Goal: Task Accomplishment & Management: Manage account settings

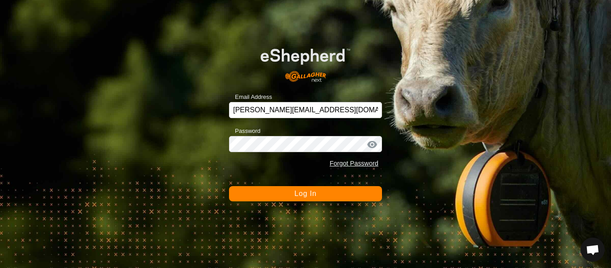
click at [286, 192] on button "Log In" at bounding box center [305, 193] width 153 height 15
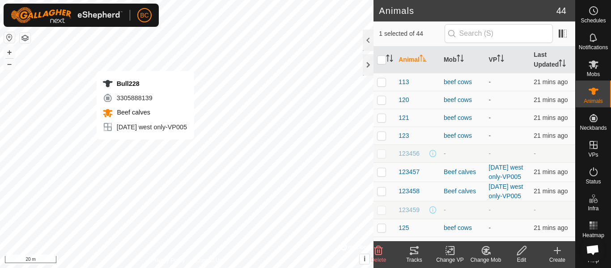
checkbox input "false"
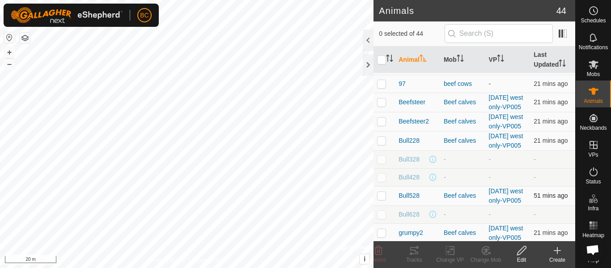
scroll to position [705, 0]
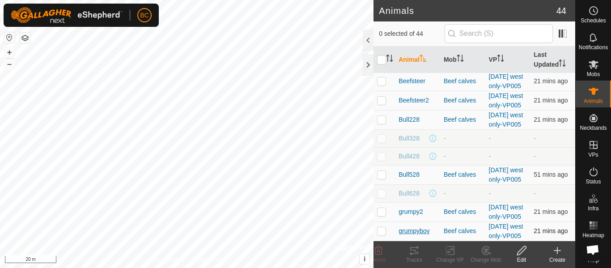
click at [413, 226] on span "grumpyboy" at bounding box center [413, 230] width 31 height 9
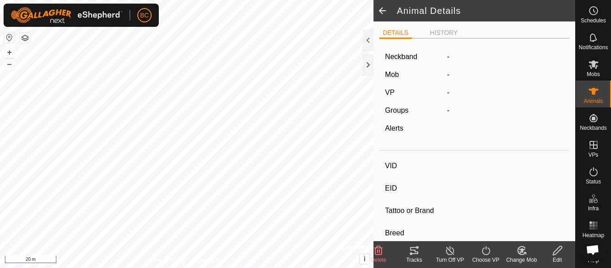
type input "grumpyboy"
type input "-"
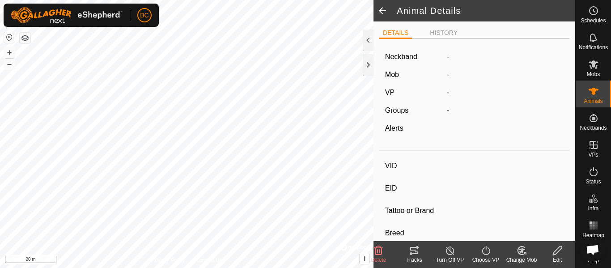
type input "0 kg"
type input "-"
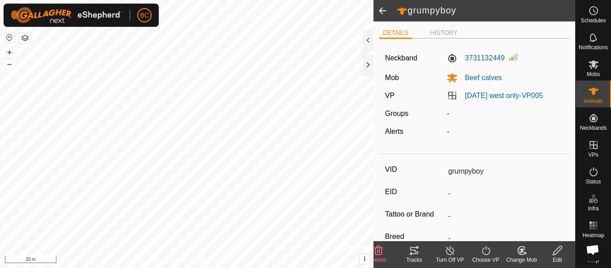
click at [416, 255] on icon at bounding box center [414, 250] width 11 height 11
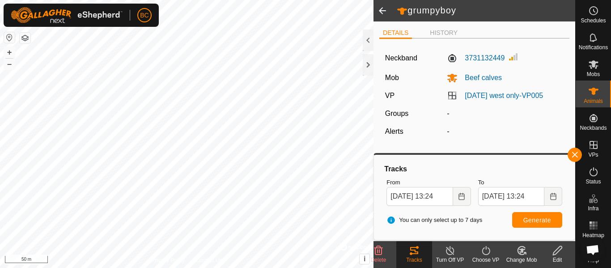
type input "Beefsteer2"
type input "-"
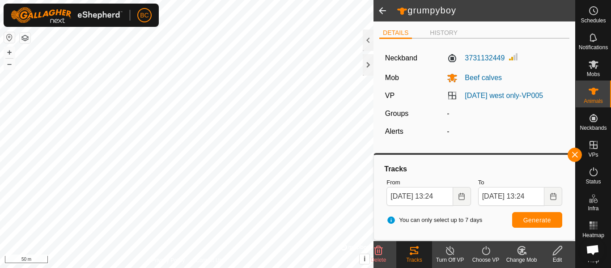
type input "0 kg"
type input "-"
click at [539, 222] on span "Generate" at bounding box center [537, 219] width 28 height 7
type input "Beefsteer"
type input "-"
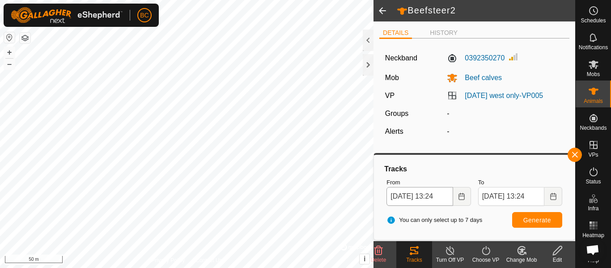
type input "-"
type input "0 kg"
type input "-"
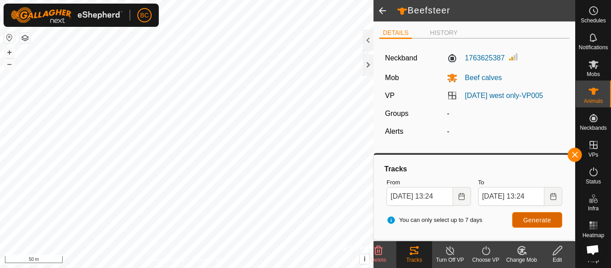
click at [530, 221] on span "Generate" at bounding box center [537, 219] width 28 height 7
click at [414, 265] on div "Beefsteer DETAILS HISTORY Neckband 1763625387 Mob Beef calves VP [DATE] west on…" at bounding box center [287, 134] width 575 height 268
click at [544, 220] on span "Generate" at bounding box center [537, 219] width 28 height 7
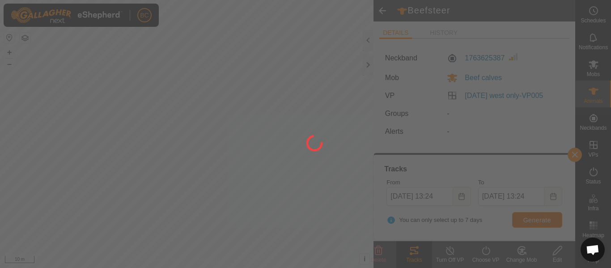
type input "123458"
type input "-"
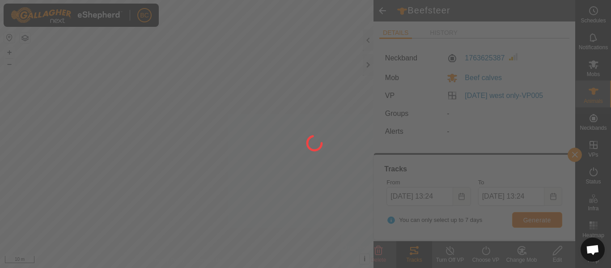
type input "0 kg"
type input "-"
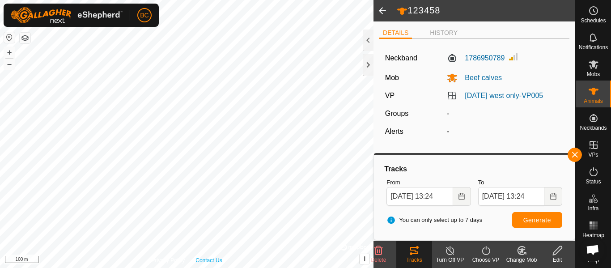
type input "123458"
click at [540, 220] on span "Generate" at bounding box center [537, 219] width 28 height 7
